Goal: Transaction & Acquisition: Book appointment/travel/reservation

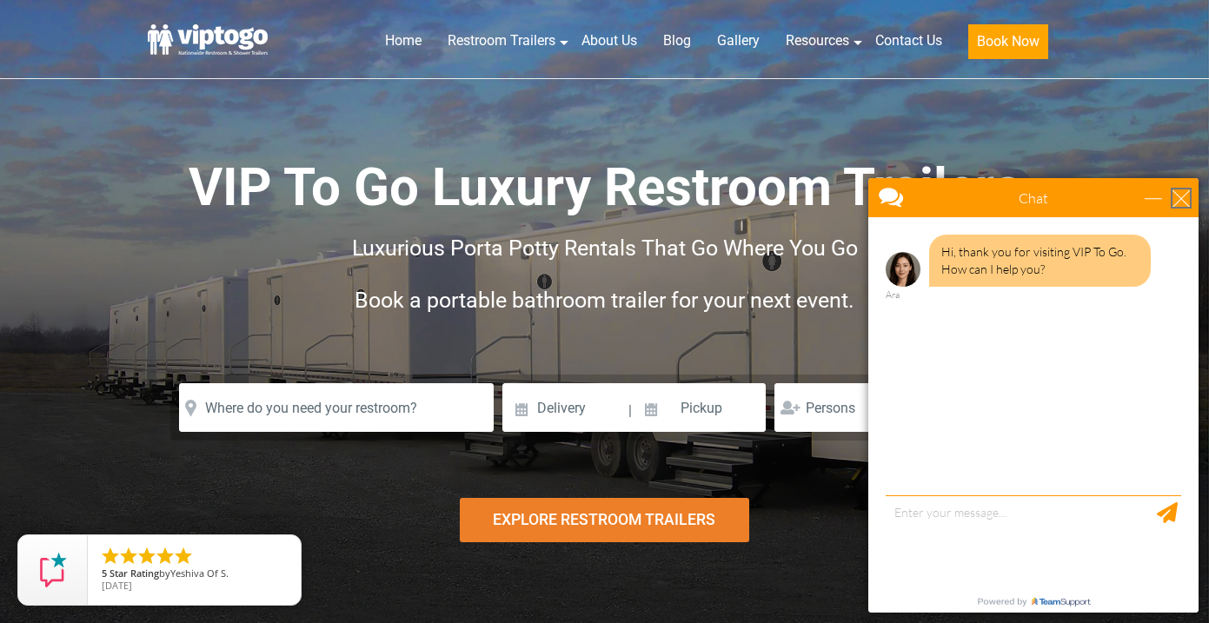
click at [1188, 201] on div "close" at bounding box center [1181, 198] width 17 height 17
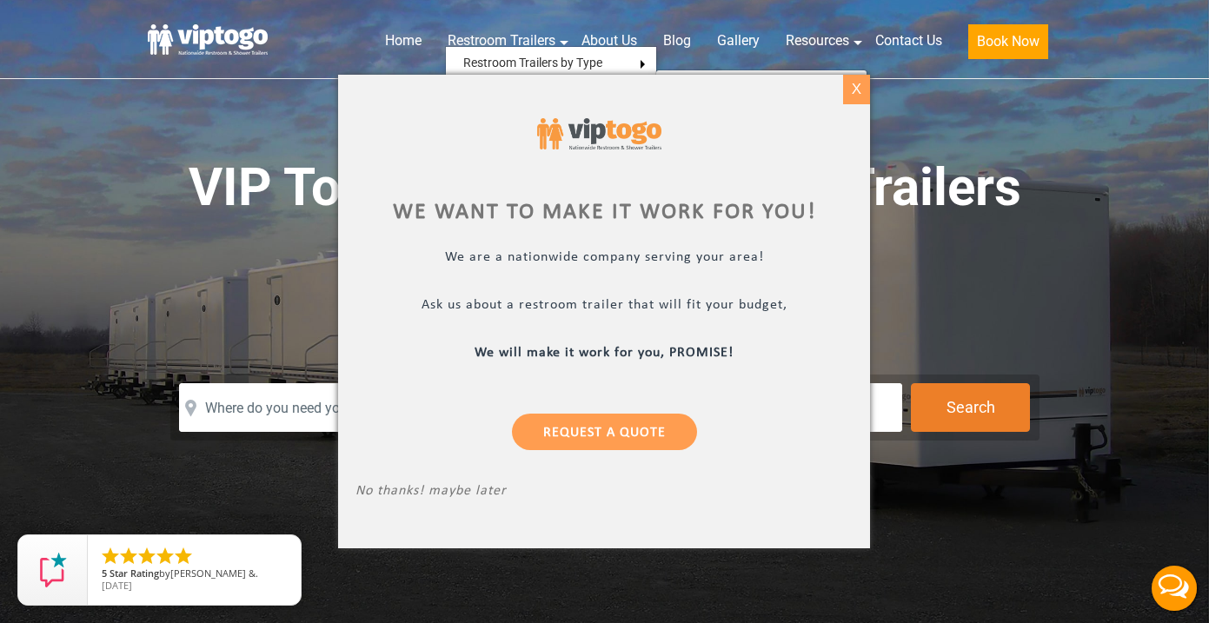
click at [860, 99] on div "X" at bounding box center [856, 90] width 27 height 30
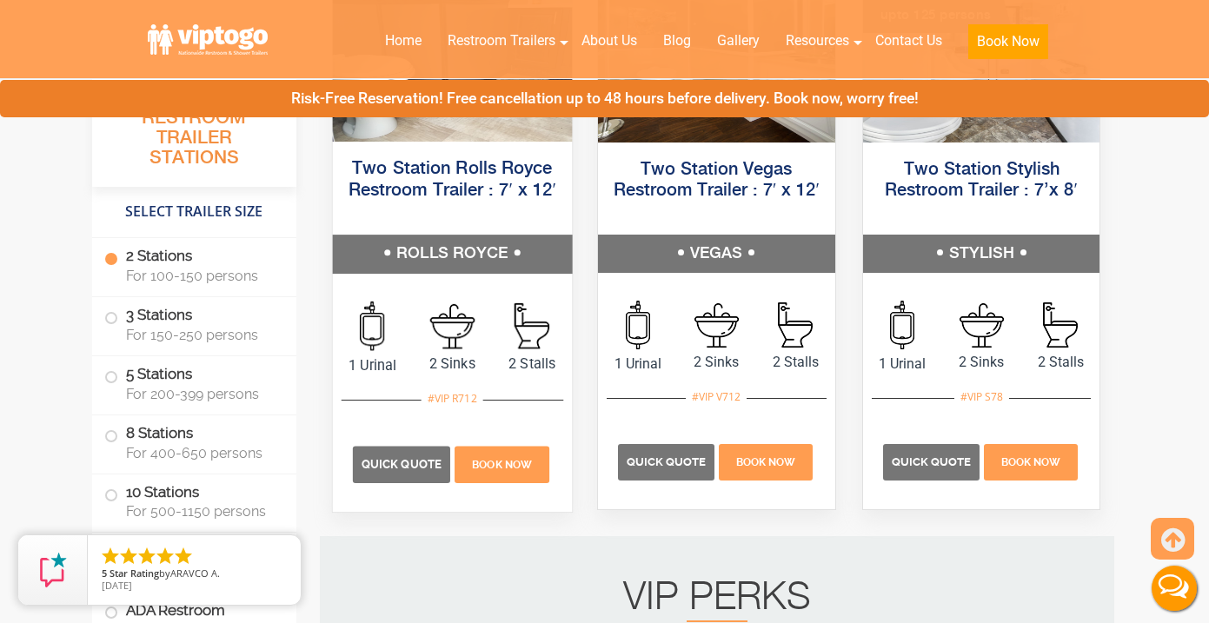
scroll to position [1017, 0]
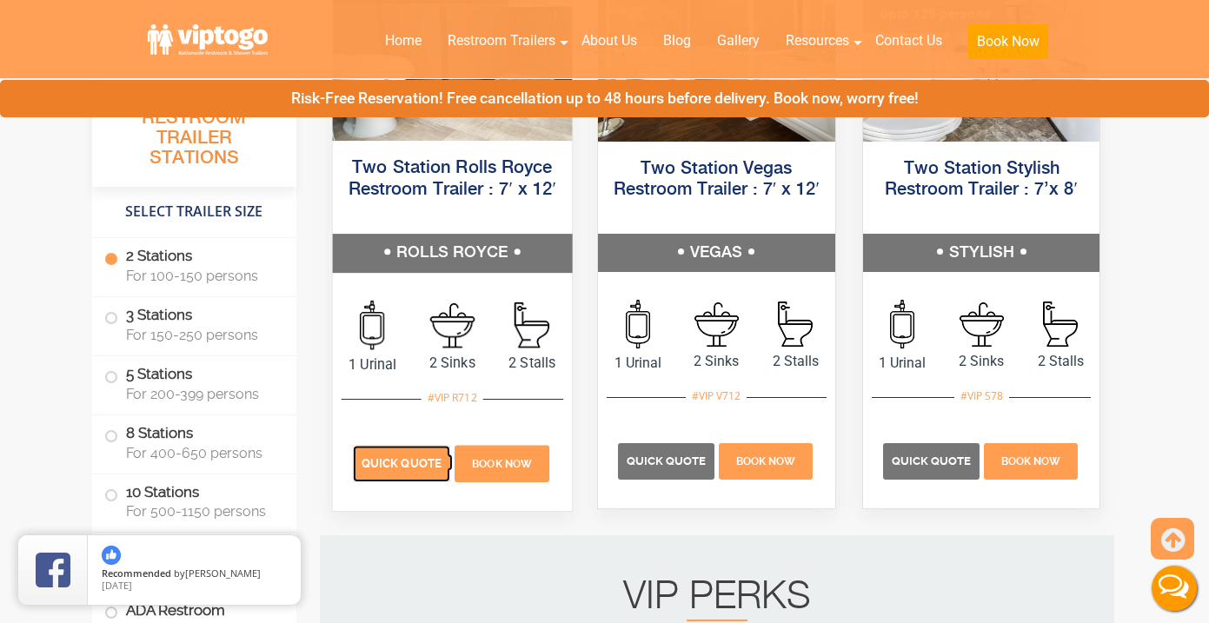
click at [402, 475] on p "Quick Quote" at bounding box center [400, 464] width 97 height 37
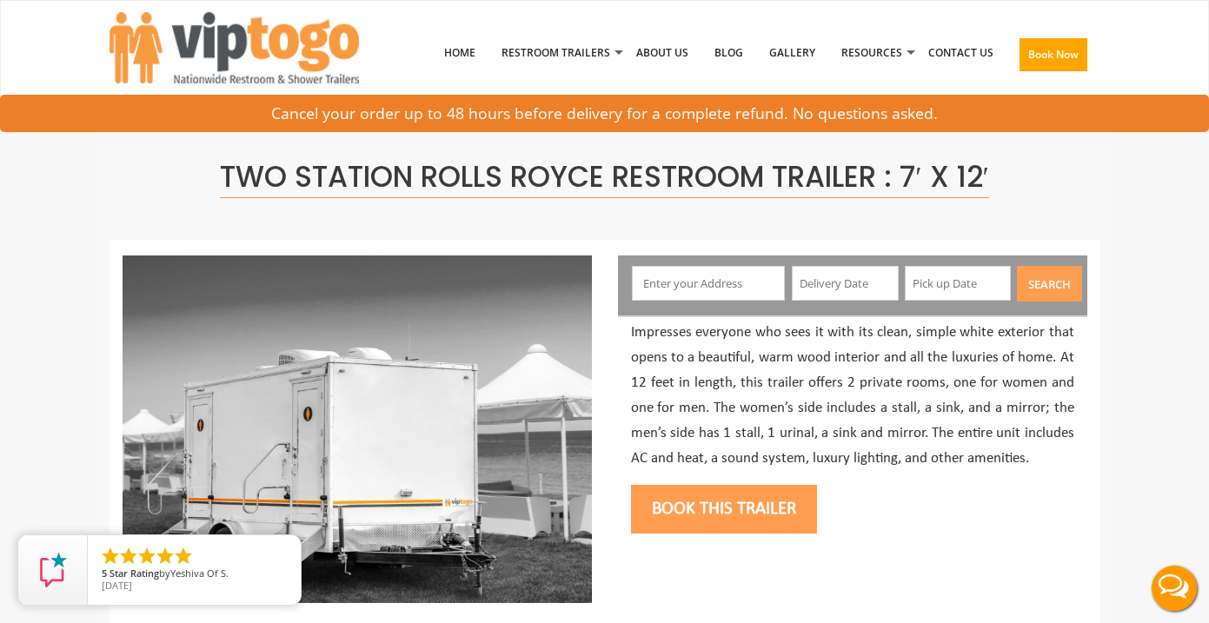
click at [726, 286] on input "text" at bounding box center [708, 283] width 153 height 35
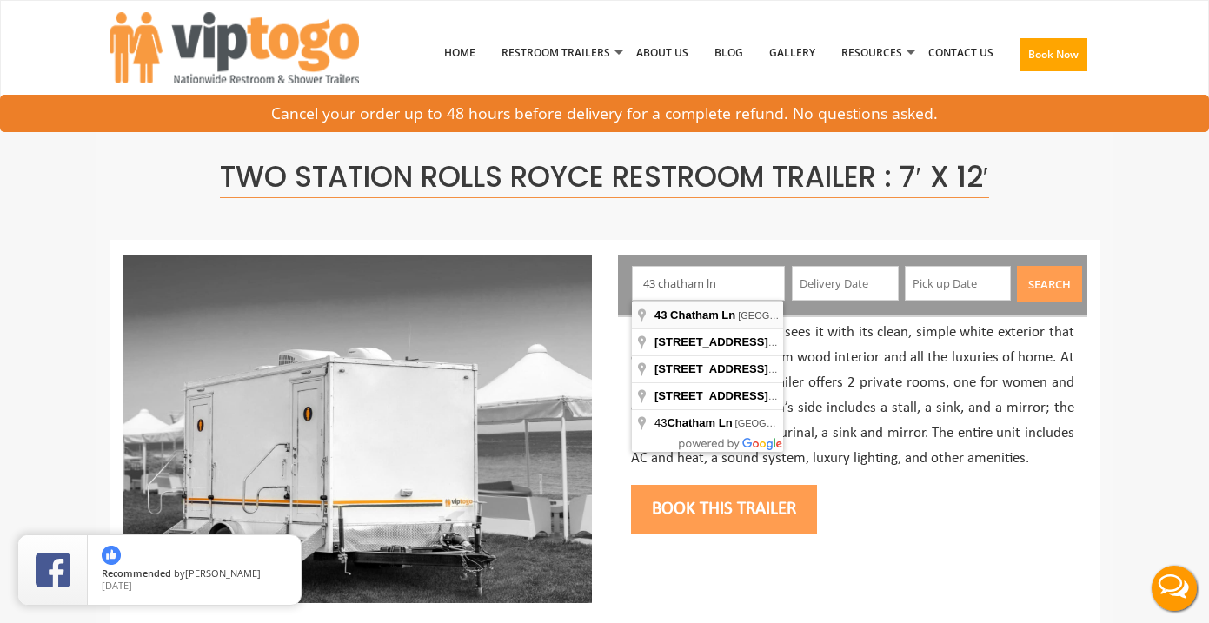
type input "[STREET_ADDRESS]"
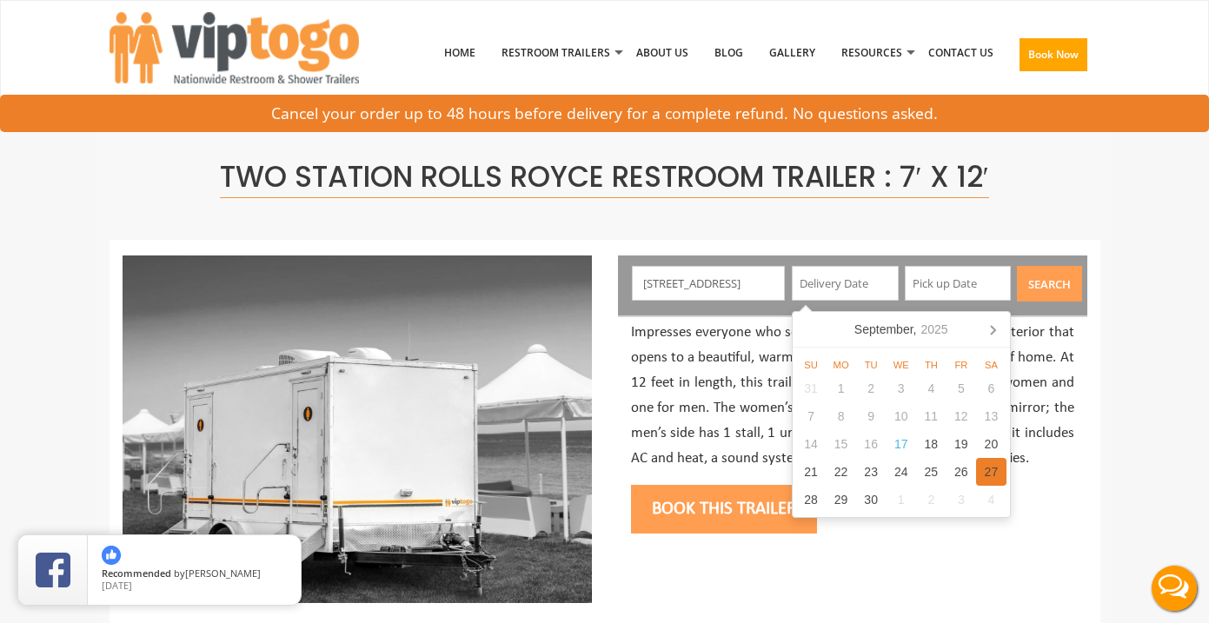
click at [991, 473] on div "27" at bounding box center [991, 472] width 30 height 28
type input "09/27/2025"
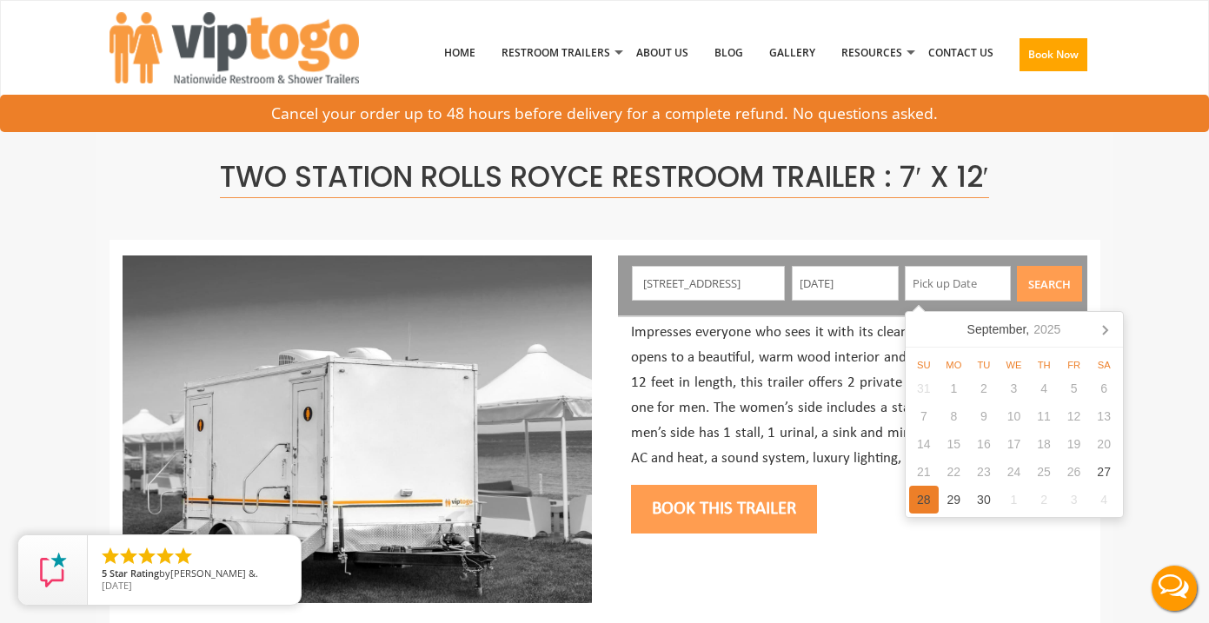
click at [922, 496] on div "28" at bounding box center [924, 500] width 30 height 28
type input "09/28/2025"
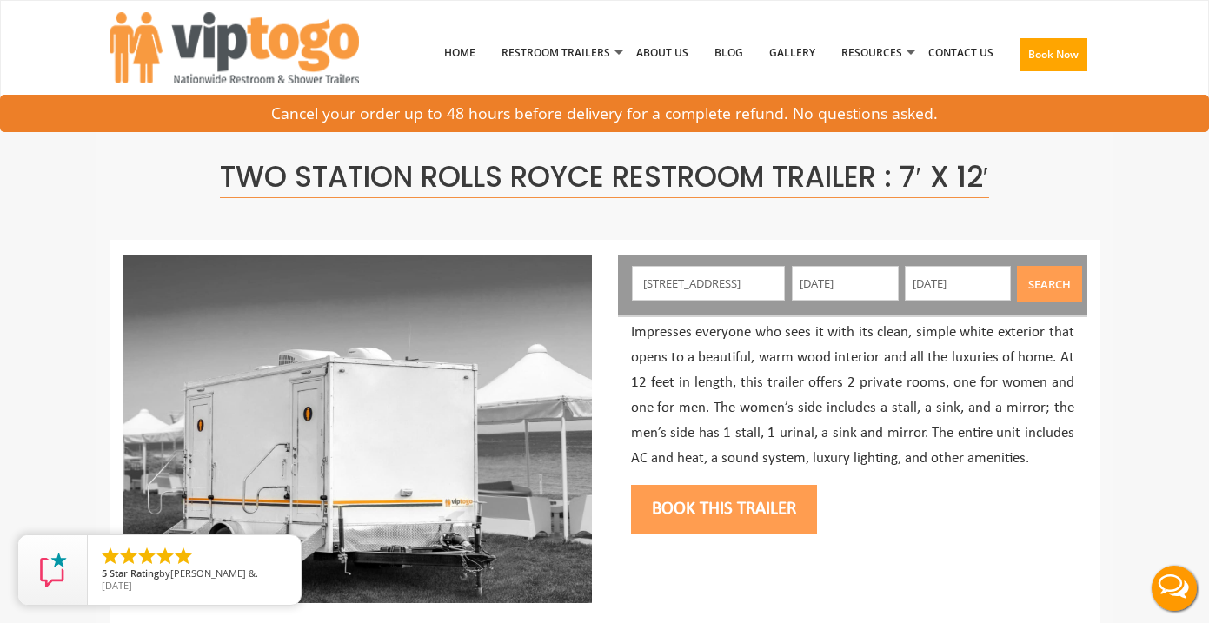
click at [1057, 280] on button "Search" at bounding box center [1049, 284] width 65 height 36
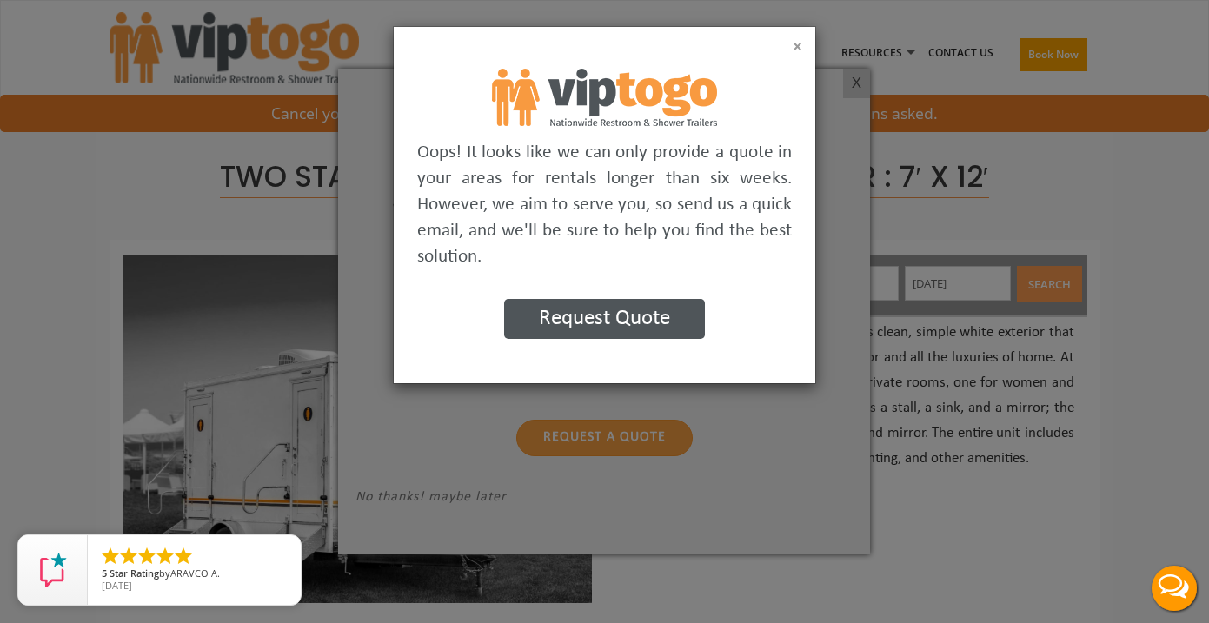
click at [796, 50] on button "×" at bounding box center [798, 46] width 10 height 17
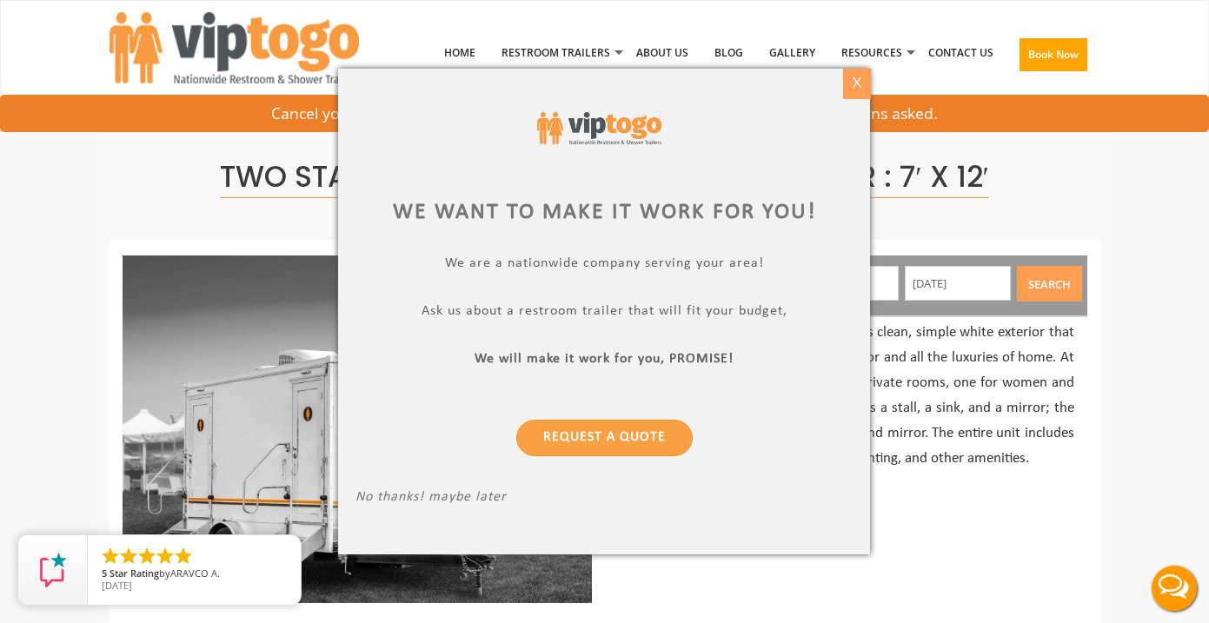
click at [864, 83] on div "X" at bounding box center [856, 84] width 27 height 30
